Goal: Task Accomplishment & Management: Manage account settings

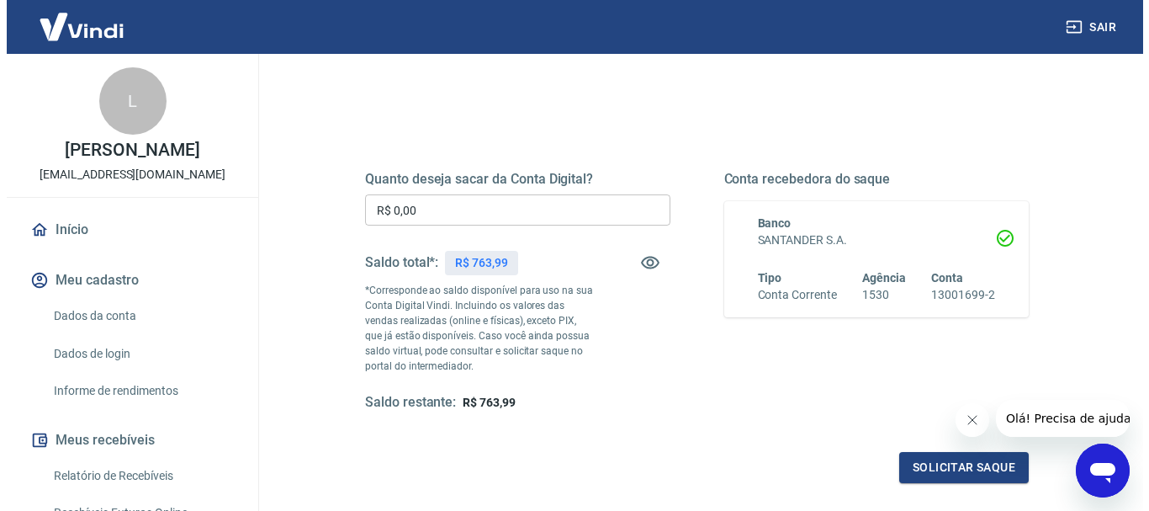
scroll to position [168, 0]
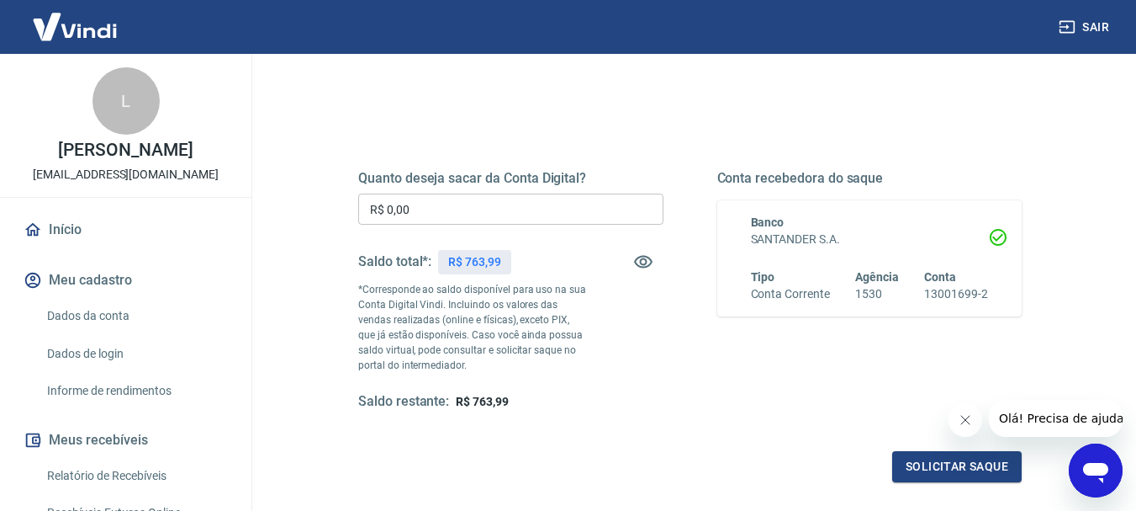
click at [429, 219] on input "R$ 0,00" at bounding box center [510, 208] width 305 height 31
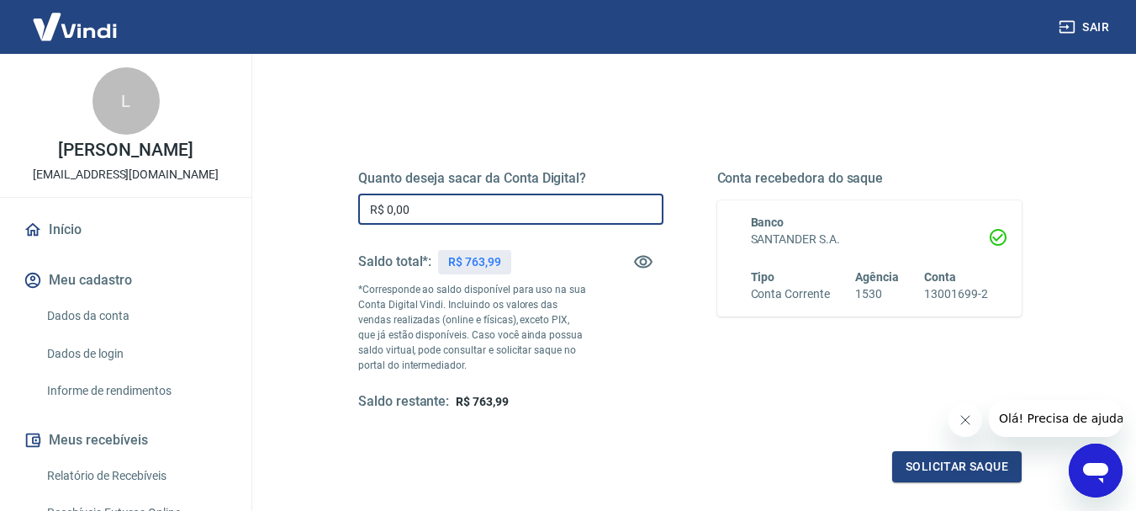
click at [429, 219] on input "R$ 0,00" at bounding box center [510, 208] width 305 height 31
type input "R$ 760,00"
click at [942, 478] on button "Solicitar saque" at bounding box center [957, 466] width 130 height 31
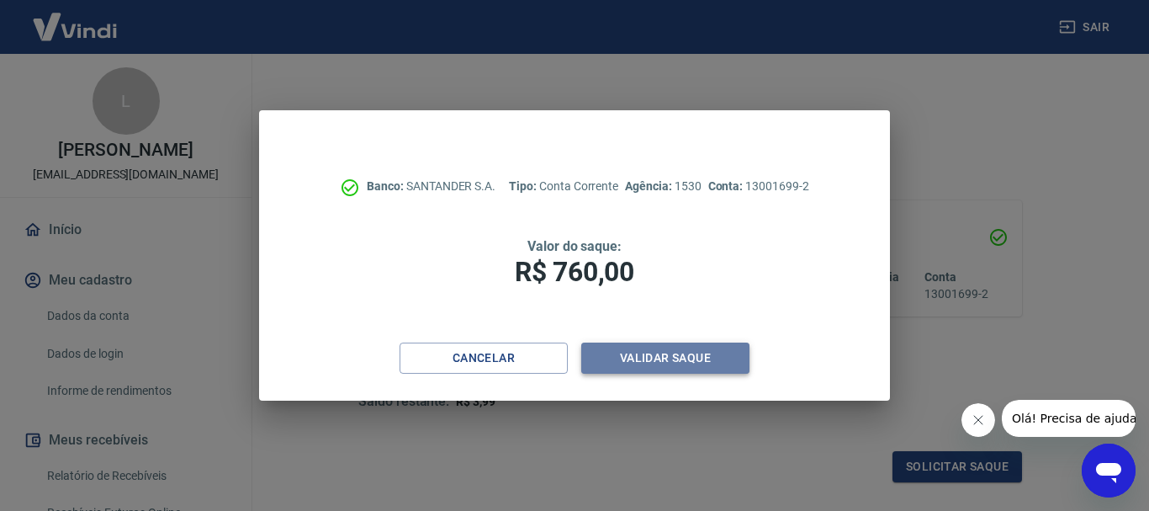
click at [669, 363] on button "Validar saque" at bounding box center [665, 357] width 168 height 31
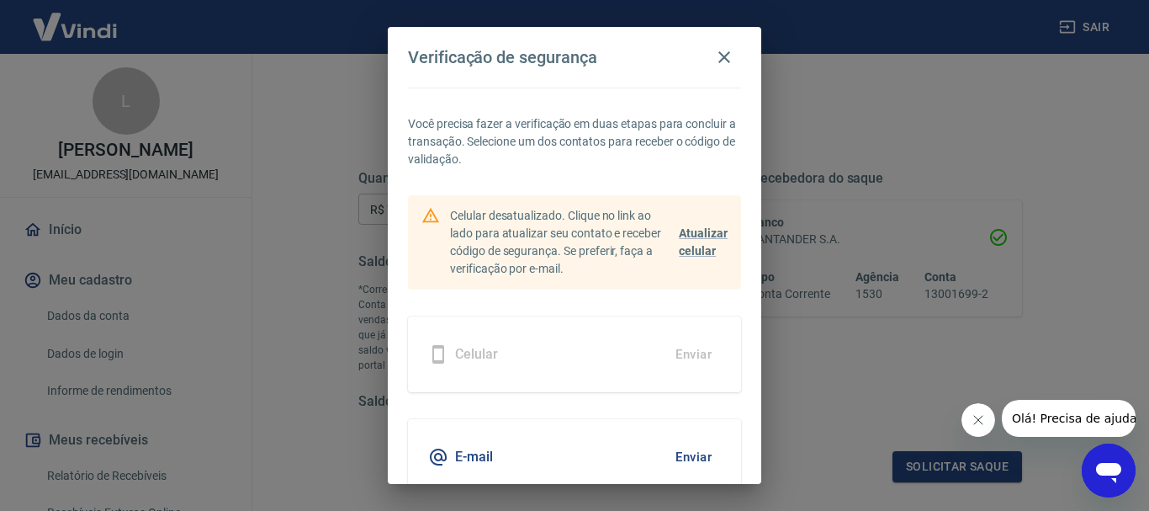
scroll to position [73, 0]
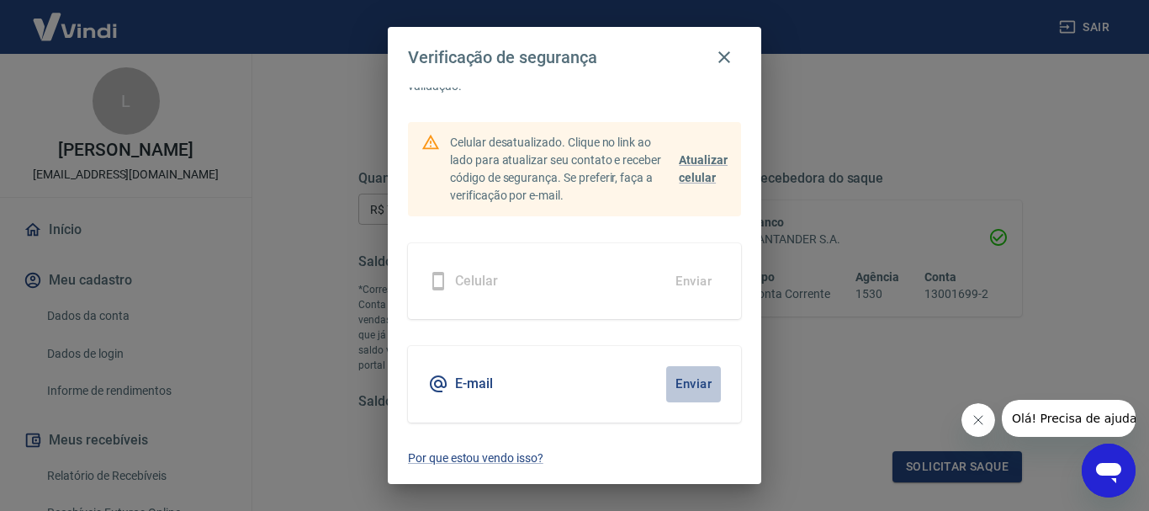
click at [675, 382] on button "Enviar" at bounding box center [693, 383] width 55 height 35
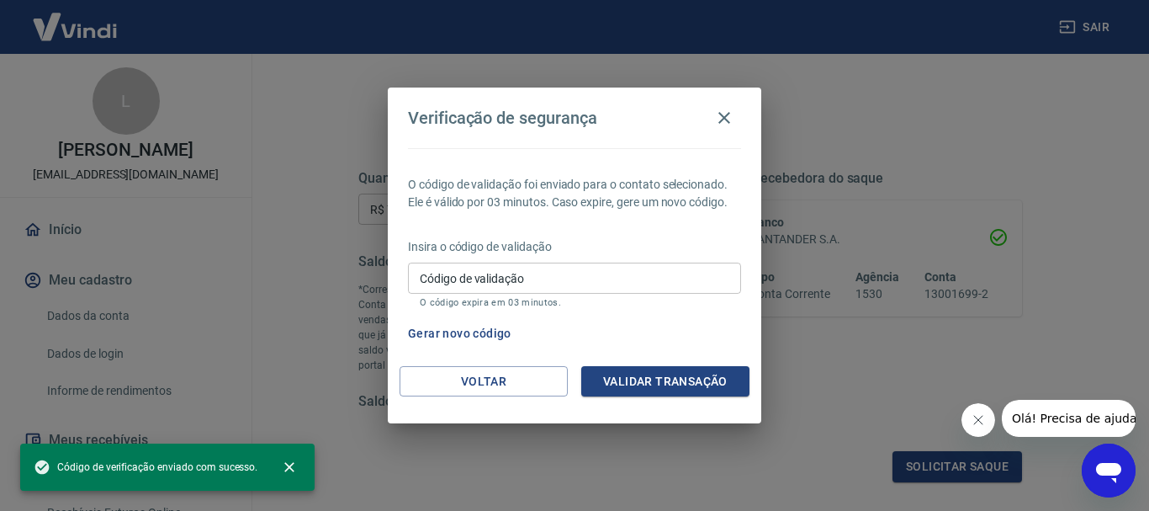
click at [474, 283] on input "Código de validação" at bounding box center [574, 277] width 333 height 31
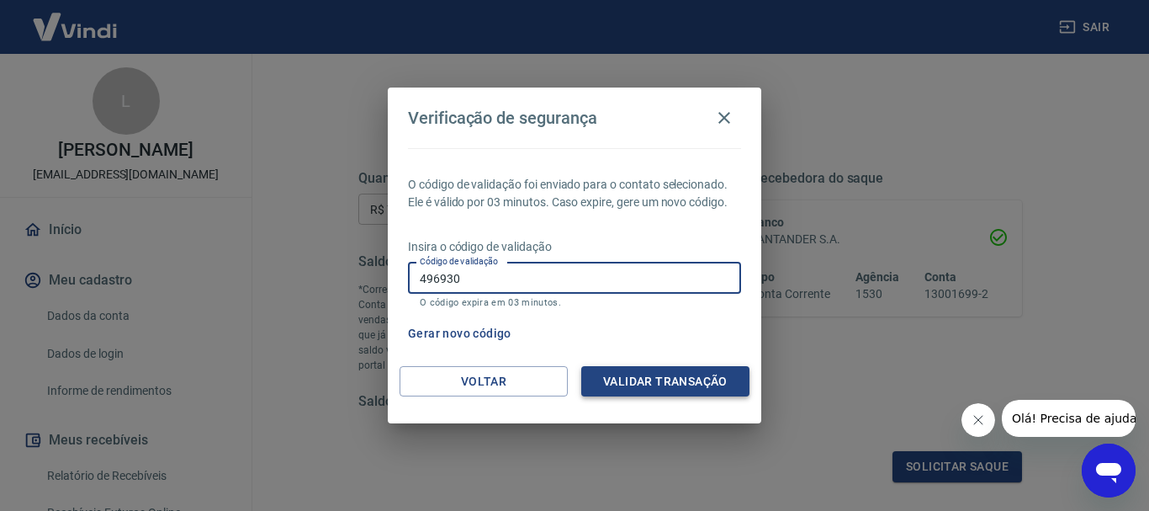
type input "496930"
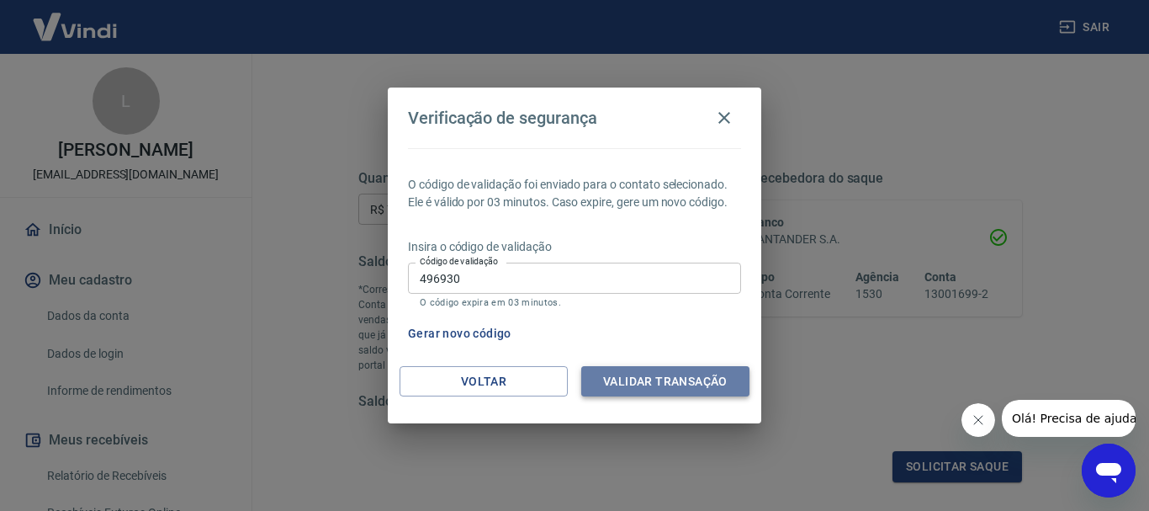
click at [640, 383] on button "Validar transação" at bounding box center [665, 381] width 168 height 31
